Goal: Task Accomplishment & Management: Use online tool/utility

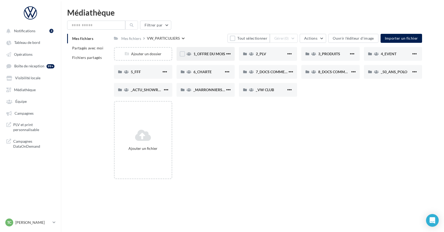
click at [212, 53] on span "1_OFFRE DU MOIS" at bounding box center [210, 54] width 32 height 4
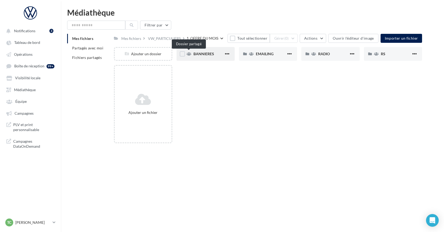
click at [188, 52] on icon at bounding box center [189, 54] width 5 height 4
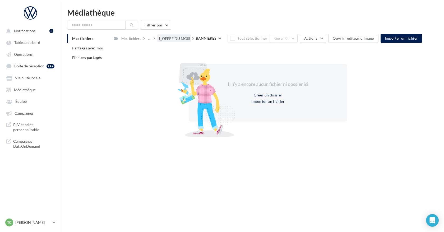
click at [176, 36] on div "1_OFFRE DU MOIS" at bounding box center [174, 38] width 32 height 5
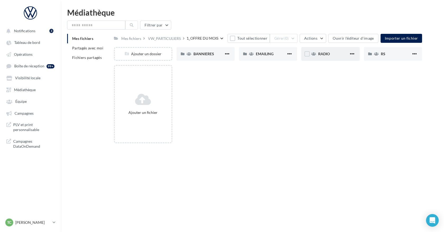
click at [316, 50] on div "RADIO" at bounding box center [330, 54] width 58 height 14
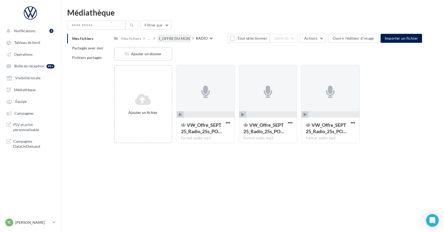
click at [177, 38] on div "1_OFFRE DU MOIS" at bounding box center [174, 38] width 32 height 5
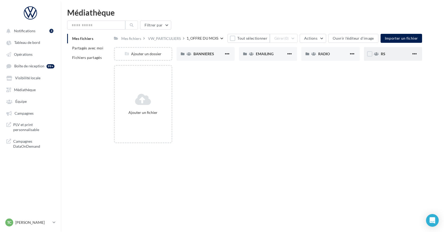
click at [390, 57] on div "RS" at bounding box center [393, 54] width 58 height 14
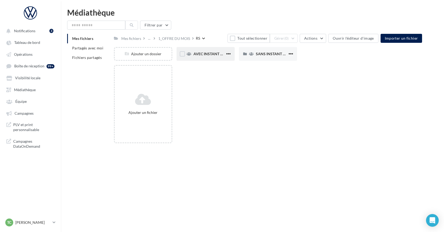
click at [200, 59] on div "AVEC INSTANT VW" at bounding box center [206, 54] width 58 height 14
click at [216, 56] on div "ID.3" at bounding box center [209, 53] width 30 height 5
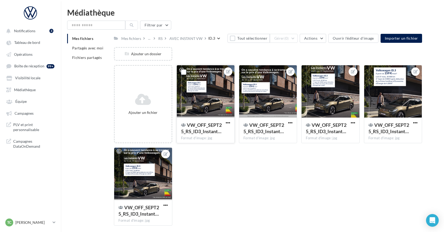
click at [219, 99] on div at bounding box center [206, 91] width 58 height 53
click at [187, 116] on div at bounding box center [206, 91] width 58 height 53
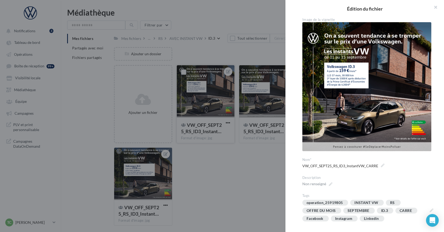
click at [221, 230] on div "**********" at bounding box center [268, 230] width 308 height 0
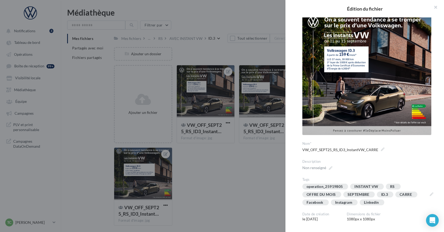
scroll to position [17, 0]
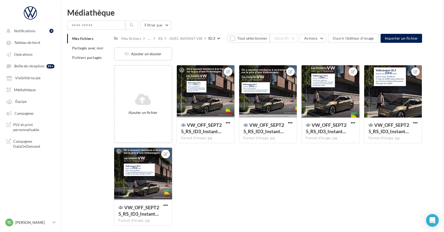
click at [217, 126] on span "VW_OFF_SEPT25_RS_ID3_Instant…" at bounding box center [201, 128] width 41 height 12
click at [217, 230] on div "**********" at bounding box center [268, 230] width 308 height 0
click at [267, 131] on span "VW_OFF_SEPT25_RS_ID3_Instant…" at bounding box center [264, 128] width 41 height 12
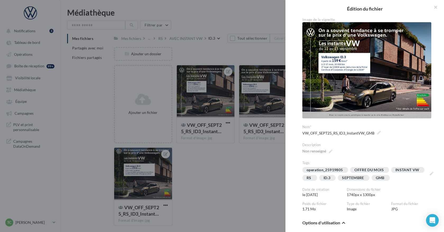
click at [247, 138] on div at bounding box center [222, 116] width 444 height 232
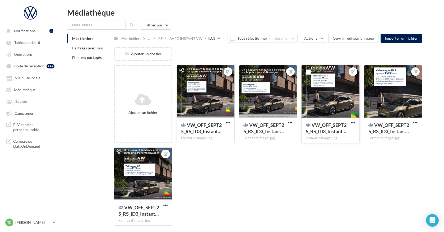
click at [337, 137] on div "Format d'image: jpg" at bounding box center [330, 138] width 49 height 5
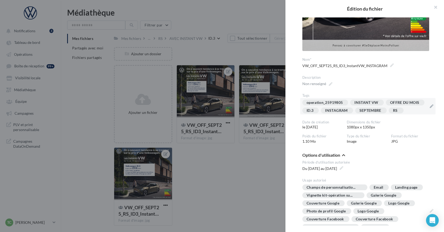
scroll to position [132, 0]
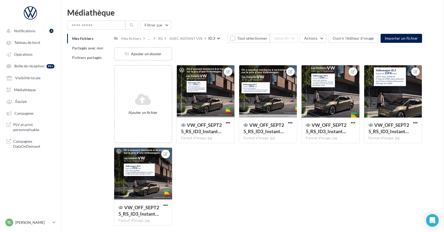
click at [381, 133] on span "VW_OFF_SEPT25_RS_ID3_Instant…" at bounding box center [389, 128] width 41 height 12
click at [122, 176] on div at bounding box center [143, 174] width 58 height 53
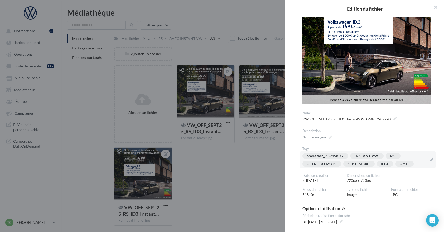
scroll to position [49, 0]
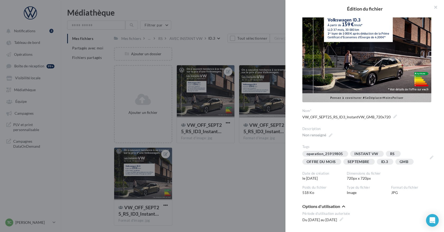
click at [272, 195] on div at bounding box center [222, 116] width 444 height 232
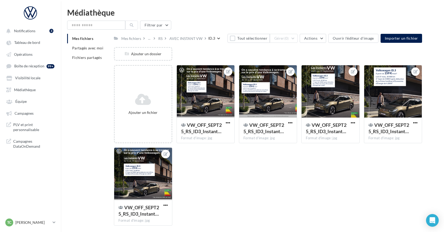
click at [137, 1] on html "Notifications 3 Tableau de bord Opérations Boîte de réception" at bounding box center [222, 116] width 444 height 232
click at [44, 56] on link "Opérations" at bounding box center [30, 54] width 54 height 10
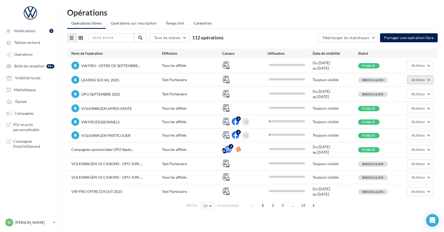
click at [414, 81] on span "Actions" at bounding box center [418, 79] width 13 height 4
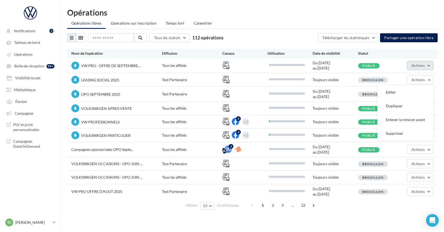
click at [418, 69] on button "Actions" at bounding box center [420, 65] width 26 height 9
click at [433, 65] on button "Actions" at bounding box center [420, 65] width 26 height 9
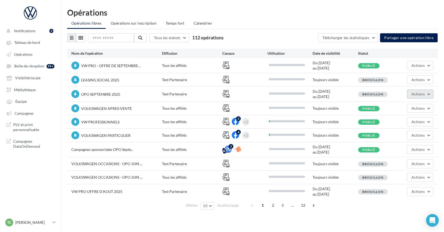
click at [430, 92] on button "Actions" at bounding box center [420, 94] width 26 height 9
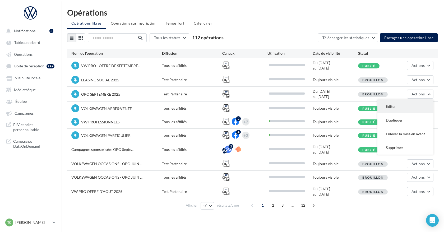
click at [416, 104] on button "Editer" at bounding box center [406, 107] width 56 height 14
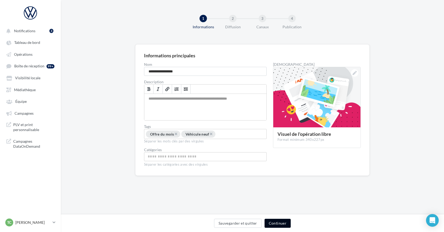
click at [273, 219] on button "Continuer" at bounding box center [278, 223] width 26 height 9
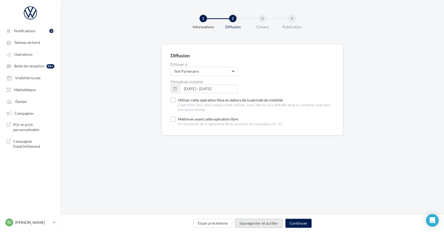
click at [274, 221] on button "Sauvegarder et quitter" at bounding box center [259, 223] width 48 height 9
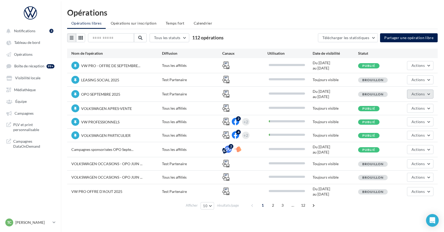
click at [416, 94] on span "Actions" at bounding box center [418, 94] width 13 height 4
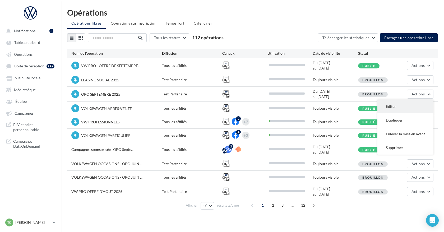
click at [413, 102] on button "Editer" at bounding box center [406, 107] width 56 height 14
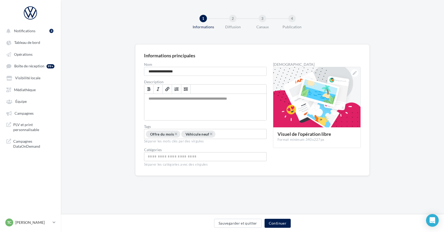
click at [273, 218] on div "Sauvegarder et quitter Continuer" at bounding box center [252, 223] width 383 height 18
click at [273, 220] on button "Continuer" at bounding box center [278, 223] width 26 height 9
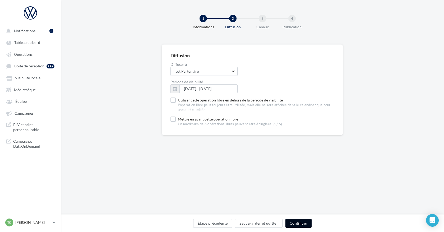
click at [298, 223] on button "Continuer" at bounding box center [299, 223] width 26 height 9
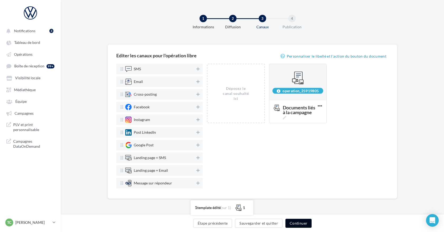
click at [302, 222] on button "Continuer" at bounding box center [299, 223] width 26 height 9
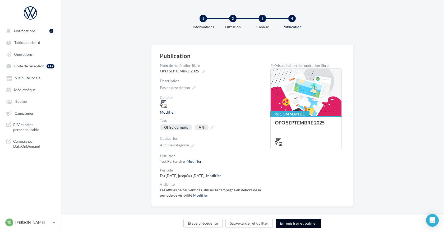
click at [310, 225] on button "Enregistrer et publier" at bounding box center [299, 223] width 46 height 9
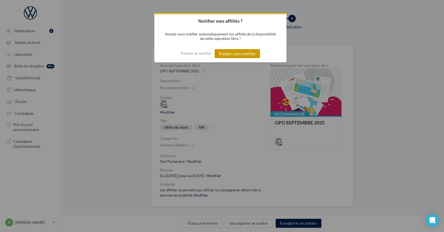
click at [246, 50] on button "Publier sans notifier" at bounding box center [237, 53] width 45 height 9
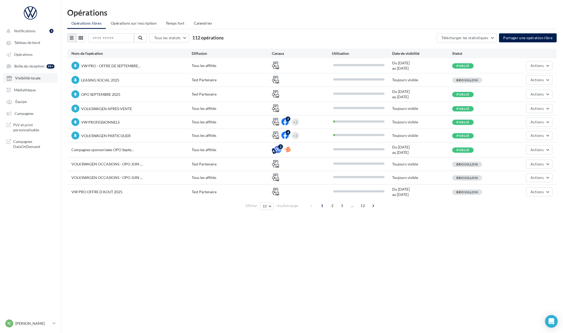
click at [30, 78] on span "Visibilité locale" at bounding box center [27, 78] width 25 height 4
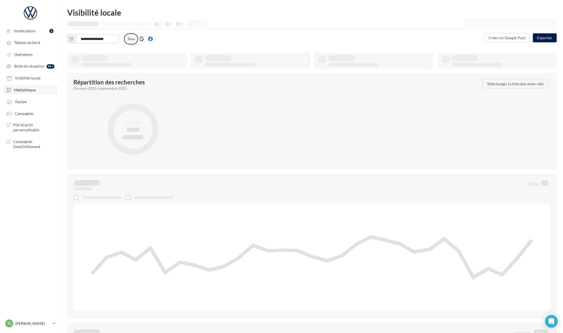
click at [30, 88] on span "Médiathèque" at bounding box center [25, 90] width 22 height 4
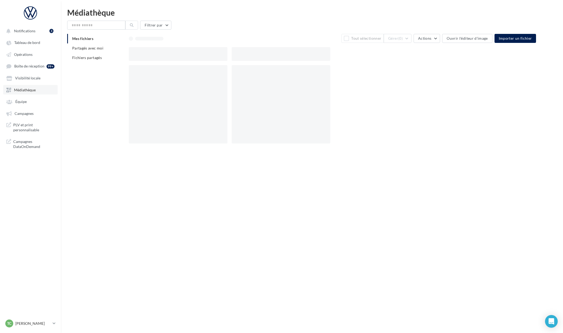
click at [27, 92] on span "Médiathèque" at bounding box center [25, 90] width 22 height 4
click at [34, 88] on span "Médiathèque" at bounding box center [25, 90] width 22 height 4
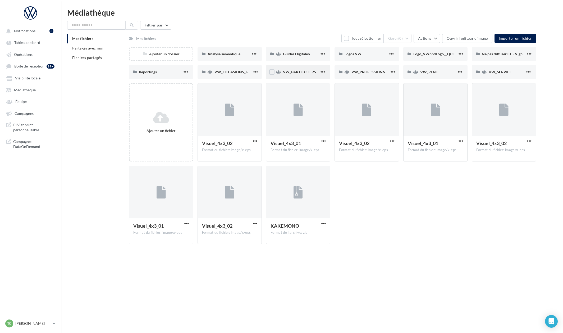
click at [317, 75] on div "VW_PARTICULIERS" at bounding box center [298, 72] width 64 height 14
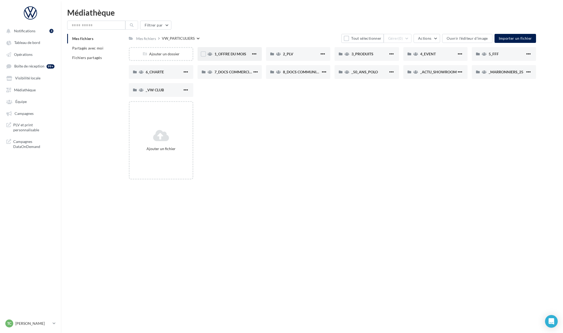
click at [228, 58] on div "1_OFFRE DU MOIS" at bounding box center [230, 54] width 64 height 14
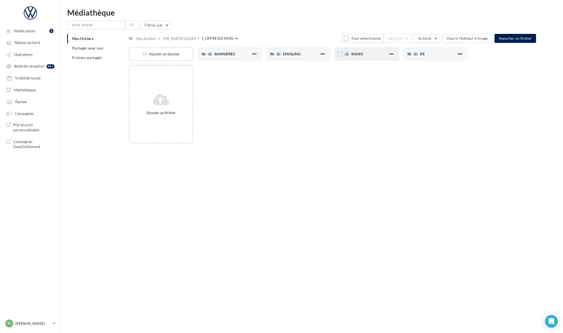
click at [372, 56] on div "RADIO" at bounding box center [369, 53] width 36 height 5
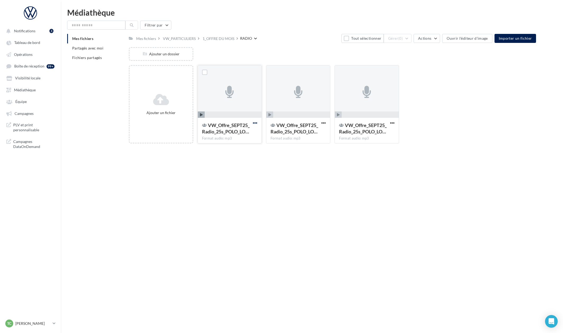
click at [257, 124] on span "button" at bounding box center [255, 123] width 4 height 4
click at [248, 138] on button "Modifier les informations" at bounding box center [229, 134] width 59 height 14
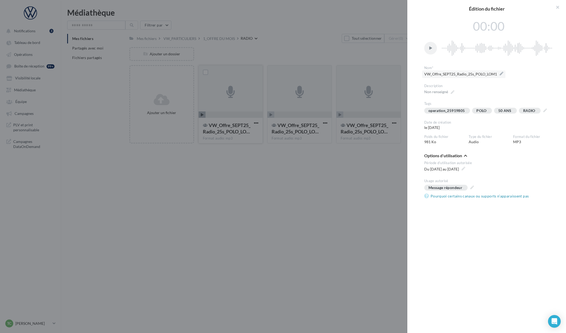
click at [444, 74] on span "VW_Offre_SEPT25_Radio_25s_POLO_LOM1" at bounding box center [463, 73] width 79 height 7
click at [0, 0] on textarea "**********" at bounding box center [0, 0] width 0 height 0
click at [444, 74] on textarea "**********" at bounding box center [488, 74] width 129 height 9
drag, startPoint x: 489, startPoint y: 74, endPoint x: 423, endPoint y: 76, distance: 66.4
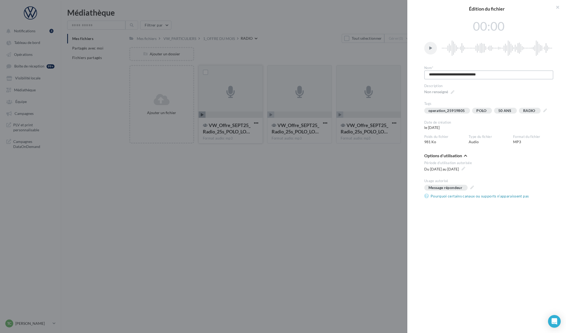
click at [423, 76] on div "**********" at bounding box center [488, 171] width 163 height 309
type textarea "******"
type textarea "**********"
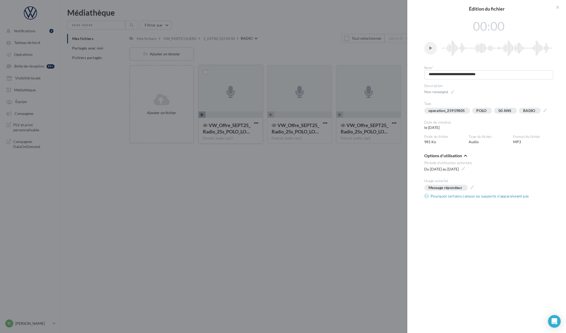
click at [398, 152] on div at bounding box center [283, 166] width 566 height 333
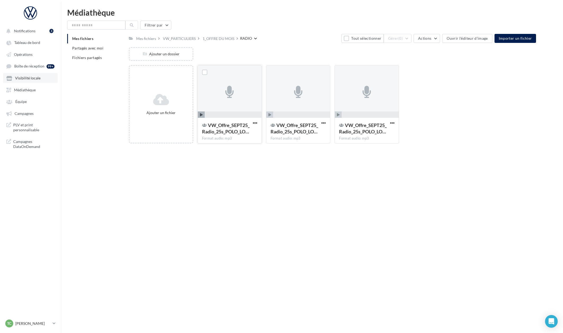
click at [46, 82] on link "Visibilité locale" at bounding box center [30, 78] width 54 height 10
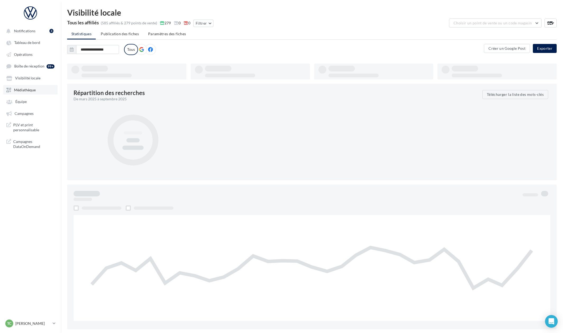
click at [44, 87] on link "Médiathèque" at bounding box center [30, 90] width 54 height 10
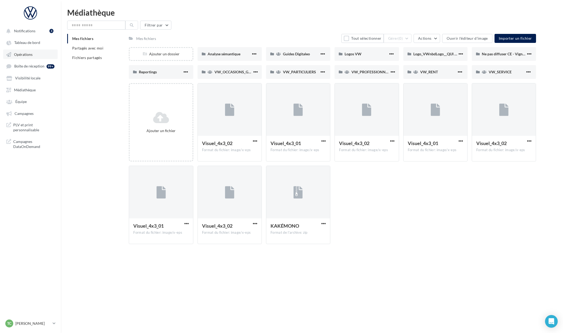
click at [43, 57] on link "Opérations" at bounding box center [30, 54] width 54 height 10
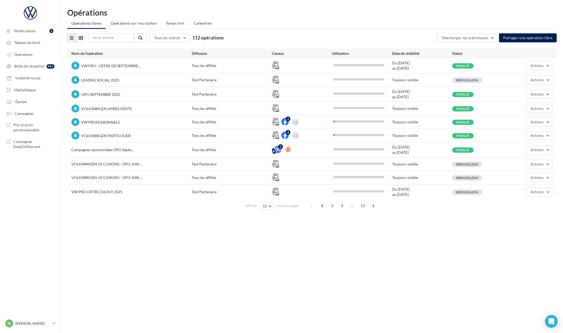
click at [444, 97] on div "Actions" at bounding box center [532, 94] width 40 height 9
click at [444, 97] on button "Actions" at bounding box center [539, 94] width 26 height 9
click at [444, 104] on button "Editer" at bounding box center [524, 107] width 56 height 14
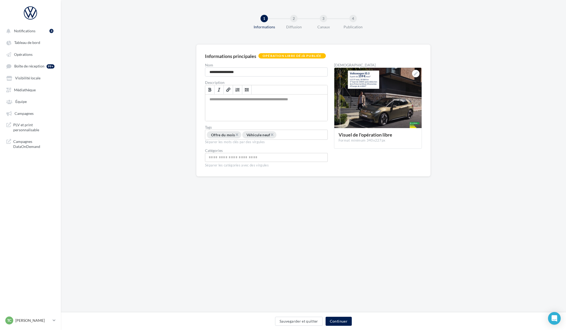
click at [286, 27] on div "Diffusion" at bounding box center [294, 26] width 34 height 5
click at [333, 232] on button "Continuer" at bounding box center [339, 321] width 26 height 9
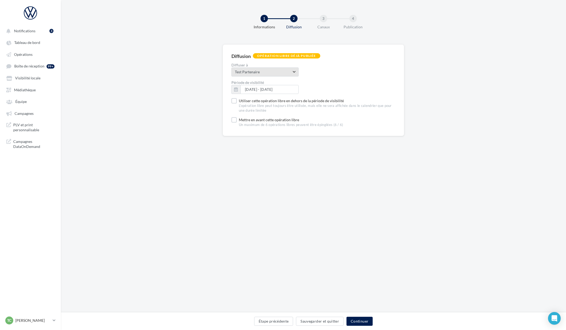
click at [244, 74] on span "Test Partenaire" at bounding box center [263, 71] width 57 height 5
click at [257, 90] on span "Tous les affiliés" at bounding box center [264, 86] width 67 height 14
click at [360, 232] on button "Continuer" at bounding box center [359, 321] width 26 height 9
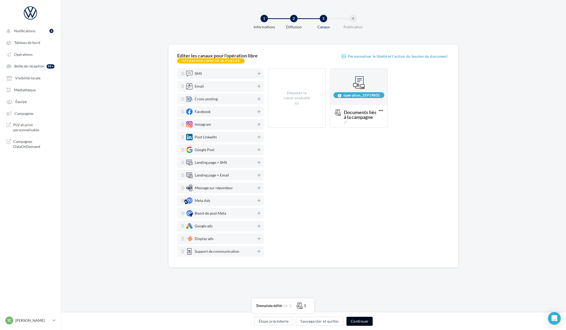
click at [360, 232] on button "Continuer" at bounding box center [359, 321] width 26 height 9
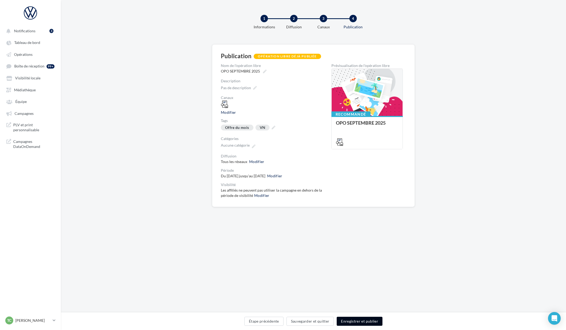
click at [360, 232] on button "Enregistrer et publier" at bounding box center [360, 321] width 46 height 9
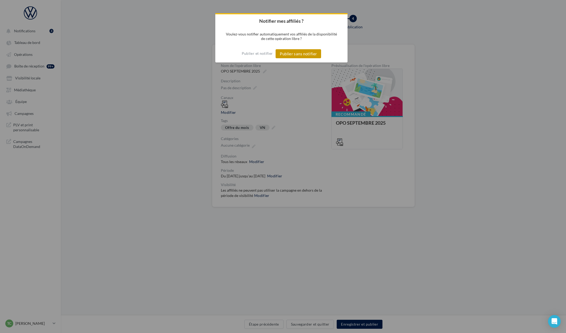
click at [299, 51] on button "Publier sans notifier" at bounding box center [298, 53] width 45 height 9
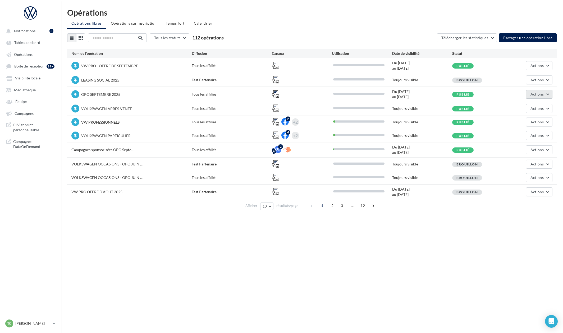
click at [444, 98] on button "Actions" at bounding box center [539, 94] width 26 height 9
click at [444, 106] on button "Editer" at bounding box center [524, 107] width 56 height 14
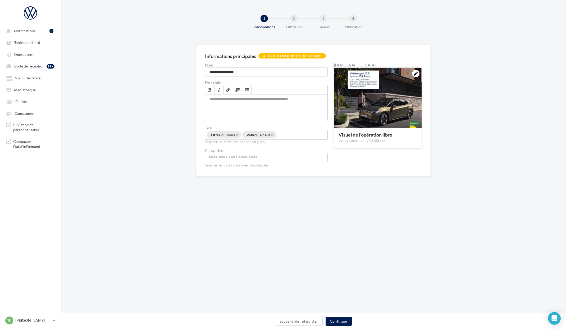
click at [415, 76] on div at bounding box center [415, 73] width 7 height 7
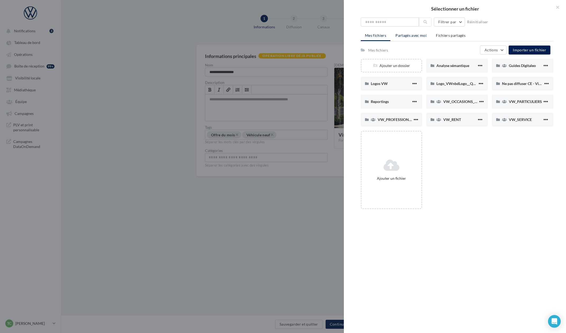
click at [414, 38] on li "Partagés avec moi" at bounding box center [411, 36] width 40 height 10
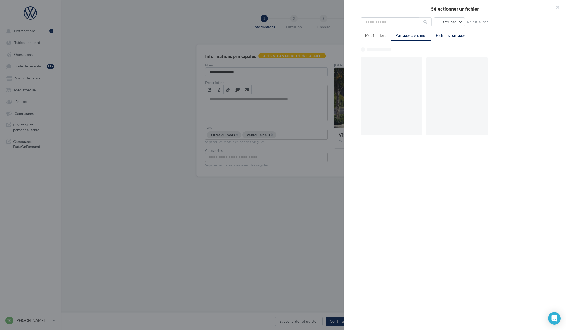
click at [433, 35] on li "Fichiers partagés" at bounding box center [451, 36] width 38 height 10
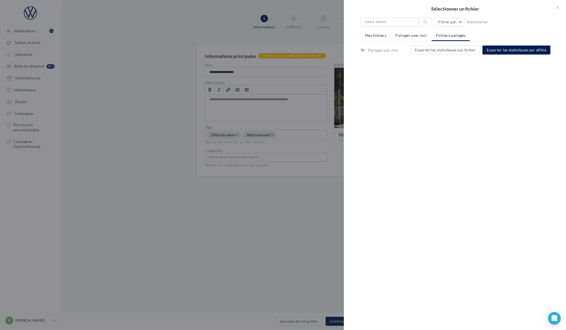
click at [387, 39] on li "Mes fichiers" at bounding box center [376, 36] width 30 height 10
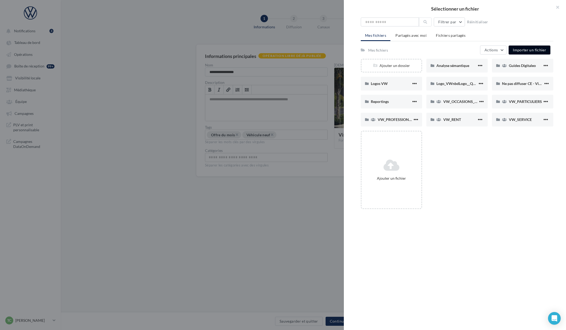
click at [444, 53] on button "Importer un fichier" at bounding box center [530, 49] width 42 height 9
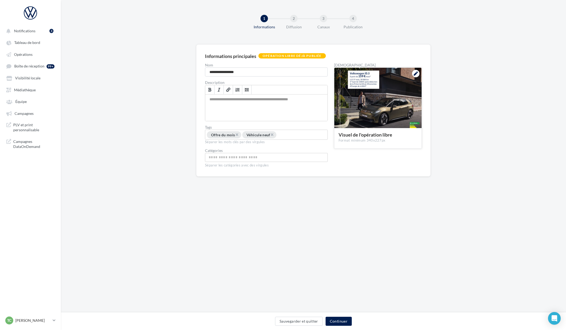
drag, startPoint x: 317, startPoint y: 166, endPoint x: 367, endPoint y: 120, distance: 67.8
click at [399, 81] on div at bounding box center [377, 98] width 87 height 61
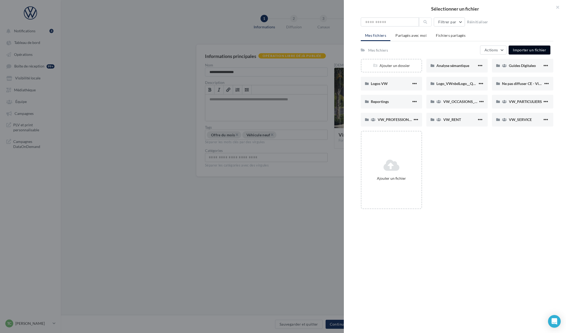
click at [444, 53] on button "Importer un fichier" at bounding box center [530, 49] width 42 height 9
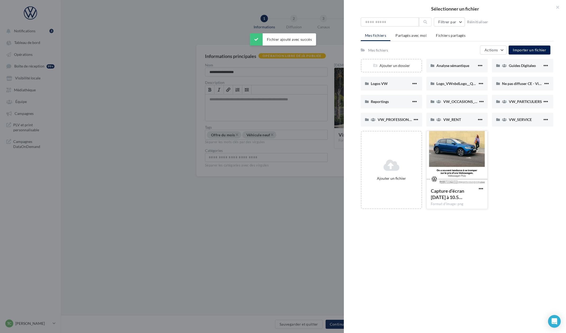
click at [436, 163] on div at bounding box center [457, 157] width 61 height 53
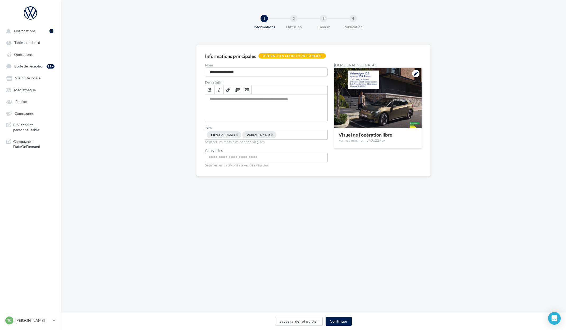
click at [419, 78] on div at bounding box center [377, 98] width 87 height 61
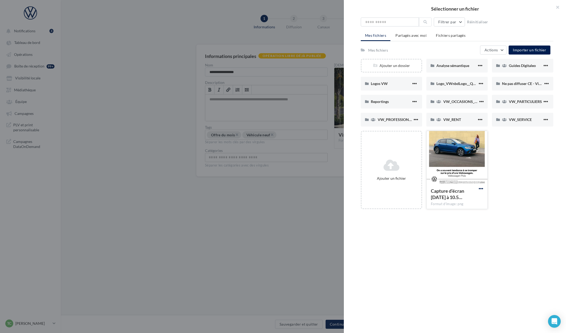
click at [444, 187] on span "button" at bounding box center [481, 188] width 4 height 4
click at [444, 232] on button "Supprimer" at bounding box center [455, 296] width 59 height 14
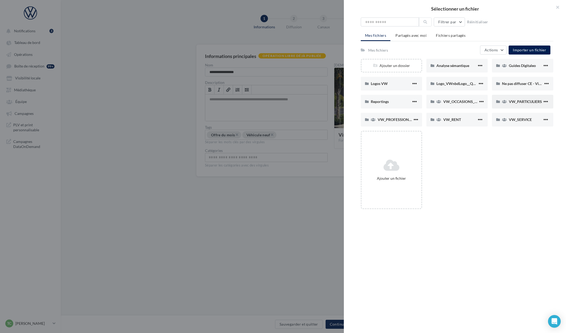
click at [444, 106] on div "VW_PARTICULIERS" at bounding box center [522, 102] width 61 height 14
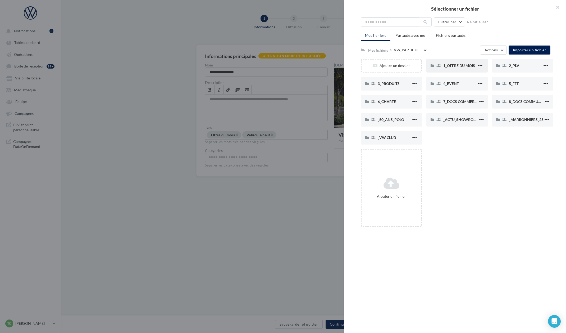
click at [444, 62] on div "1_OFFRE DU MOIS" at bounding box center [456, 66] width 61 height 14
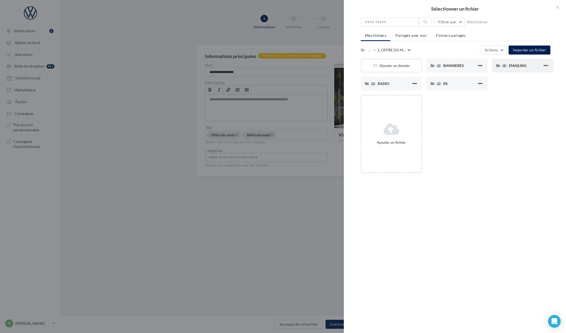
click at [444, 67] on div "EMAILING" at bounding box center [522, 66] width 61 height 14
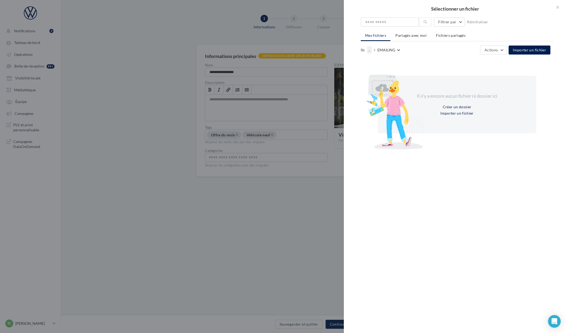
click at [369, 50] on div "..." at bounding box center [369, 49] width 4 height 7
click at [444, 79] on div "Il n'y a encore aucun fichier ni dossier ici Créer un dossier Importer un fichi…" at bounding box center [457, 105] width 159 height 58
click at [373, 50] on div "..." at bounding box center [370, 49] width 7 height 7
click at [371, 51] on div "..." at bounding box center [370, 49] width 7 height 7
click at [371, 52] on div "..." at bounding box center [369, 49] width 4 height 7
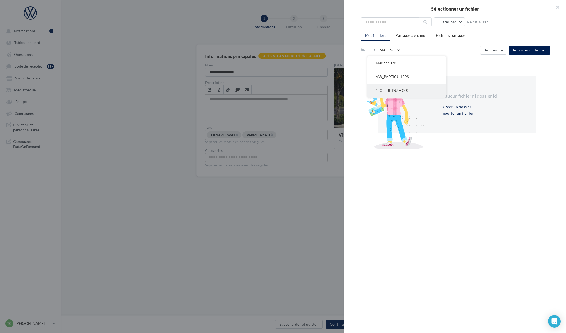
click at [399, 90] on button "1_OFFRE DU MOIS" at bounding box center [406, 91] width 79 height 14
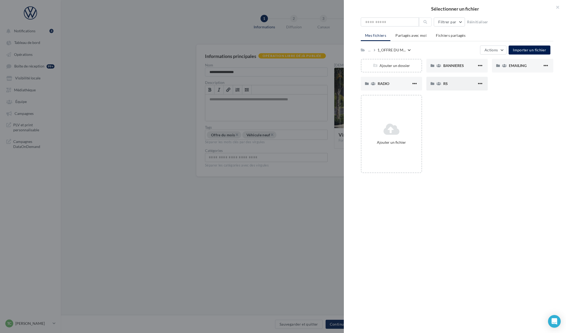
click at [444, 84] on div "RS" at bounding box center [460, 83] width 34 height 5
click at [444, 67] on span "SANS INSTANT VW" at bounding box center [526, 65] width 34 height 4
click at [387, 80] on div "POLO" at bounding box center [391, 84] width 61 height 14
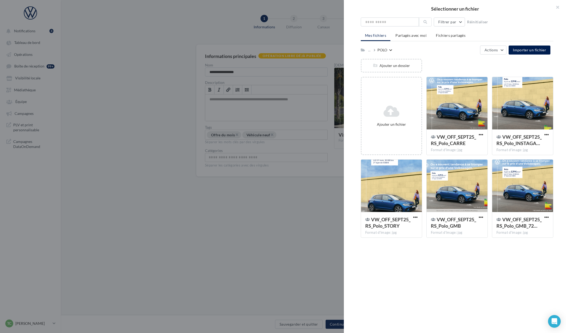
click at [389, 54] on div "... POLO Actions Importer un fichier" at bounding box center [456, 49] width 190 height 9
click at [374, 52] on icon at bounding box center [375, 50] width 2 height 4
click at [372, 51] on div "..." at bounding box center [370, 49] width 7 height 7
click at [368, 52] on div "..." at bounding box center [369, 49] width 4 height 7
click at [395, 92] on button "1_OFFRE DU MOIS" at bounding box center [406, 91] width 79 height 14
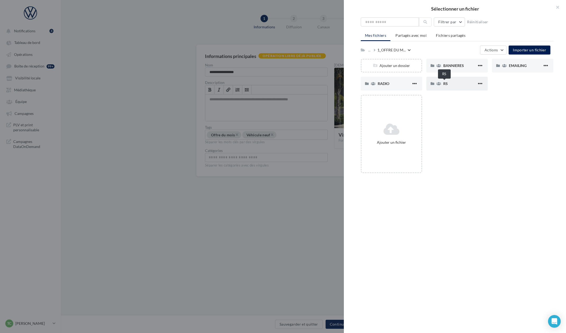
click at [443, 84] on span "RS" at bounding box center [445, 83] width 4 height 4
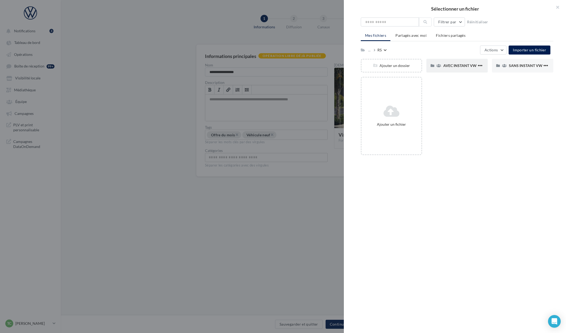
click at [444, 67] on span "AVEC INSTANT VW" at bounding box center [459, 65] width 33 height 4
click at [444, 68] on div "ID.3" at bounding box center [460, 65] width 34 height 5
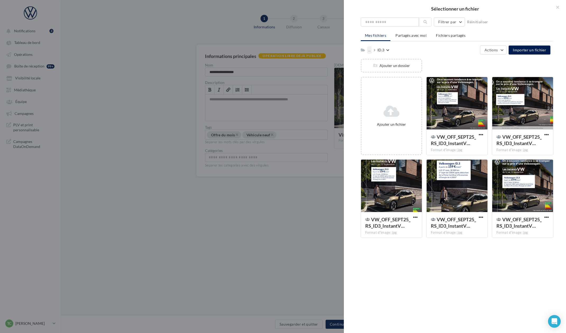
click at [370, 51] on div "..." at bounding box center [369, 49] width 4 height 7
click at [400, 89] on button "1_OFFRE DU MOIS" at bounding box center [406, 91] width 79 height 14
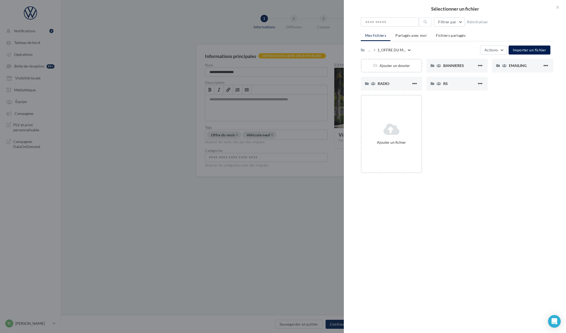
click at [421, 86] on div "RADIO RADIO" at bounding box center [394, 84] width 66 height 14
click at [433, 86] on div at bounding box center [433, 83] width 4 height 5
click at [444, 83] on span "RS" at bounding box center [445, 83] width 4 height 4
click at [444, 69] on div "SANS INSTANT VW" at bounding box center [522, 66] width 61 height 14
click at [444, 70] on div "ID.3" at bounding box center [456, 66] width 61 height 14
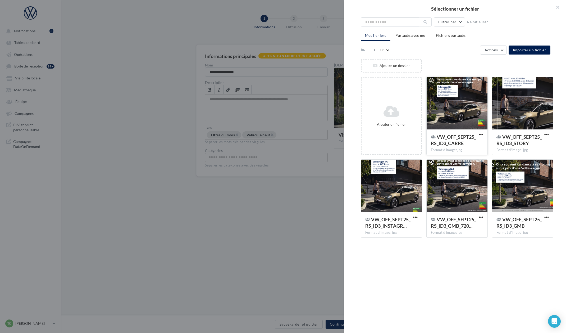
click at [444, 101] on div at bounding box center [457, 103] width 61 height 53
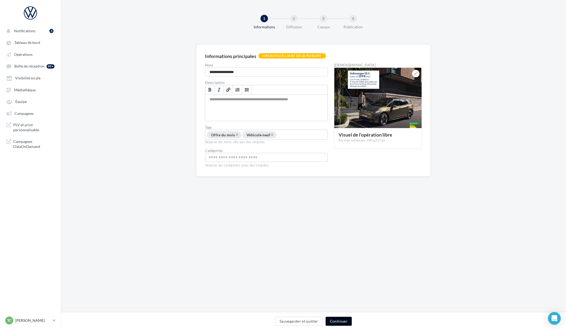
click at [334, 232] on button "Continuer" at bounding box center [339, 321] width 26 height 9
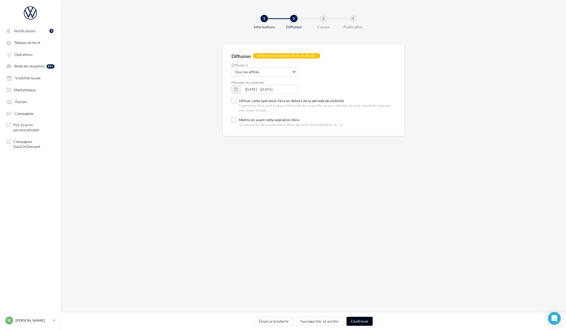
click at [359, 232] on button "Continuer" at bounding box center [359, 321] width 26 height 9
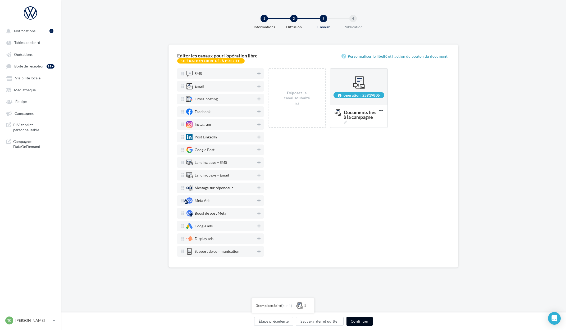
click at [355, 232] on button "Continuer" at bounding box center [359, 321] width 26 height 9
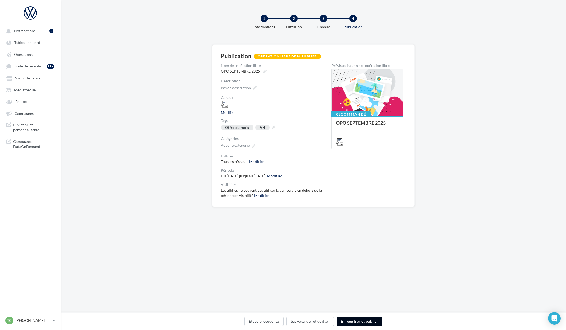
click at [355, 232] on button "Enregistrer et publier" at bounding box center [360, 321] width 46 height 9
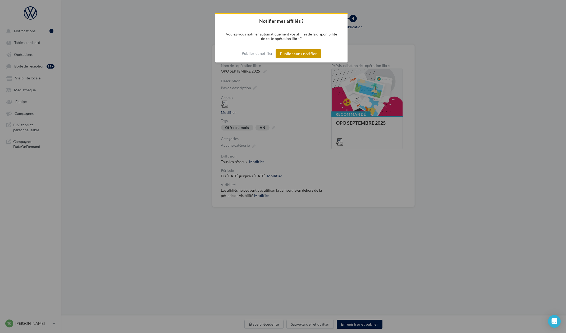
click at [297, 53] on button "Publier sans notifier" at bounding box center [298, 53] width 45 height 9
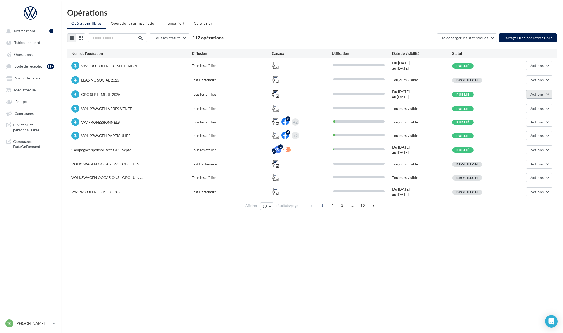
click at [444, 91] on button "Actions" at bounding box center [539, 94] width 26 height 9
click at [444, 108] on button "Editer" at bounding box center [524, 107] width 56 height 14
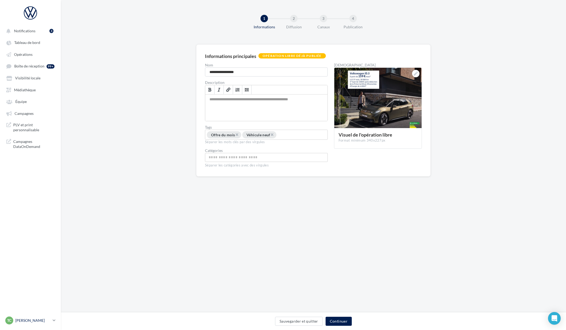
click at [27, 232] on div "TC Thomas CREMIER thomas.cremier@ddb.fr" at bounding box center [27, 320] width 45 height 8
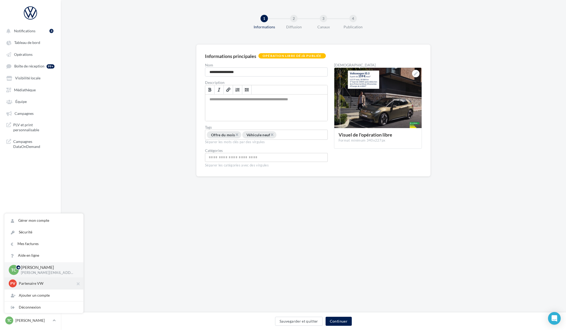
click at [34, 232] on div "PV Partenaire VW acces_partenaire_VW" at bounding box center [43, 283] width 79 height 12
click at [38, 232] on p "Partenaire VW" at bounding box center [48, 283] width 58 height 5
